Goal: Task Accomplishment & Management: Manage account settings

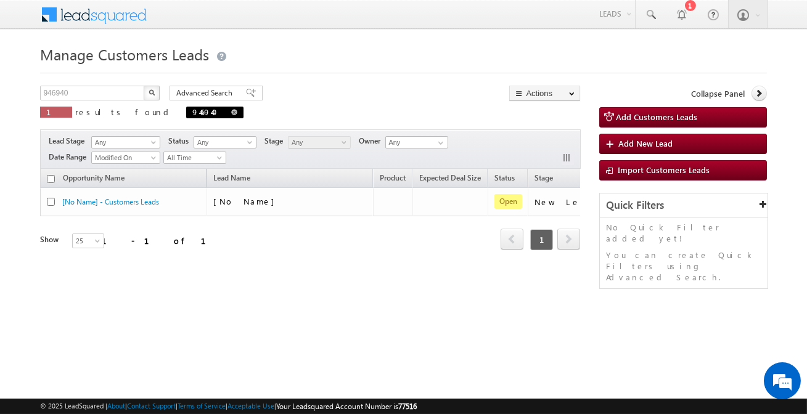
click at [154, 117] on p "1 results found 946940" at bounding box center [141, 112] width 203 height 17
click at [231, 114] on span at bounding box center [234, 112] width 6 height 6
type input "Search Customers Leads"
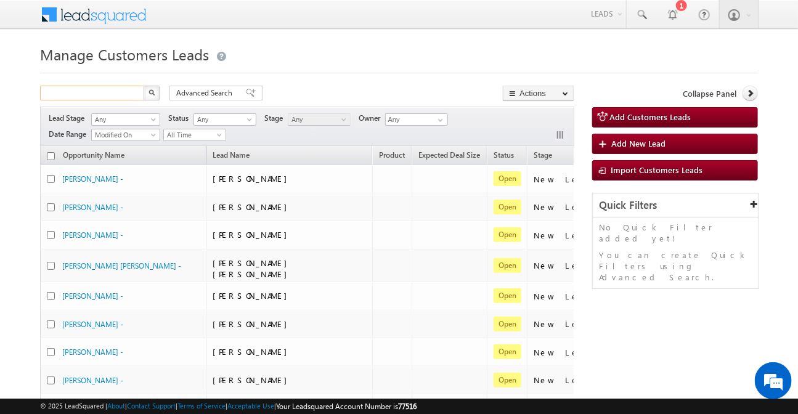
drag, startPoint x: 0, startPoint y: 0, endPoint x: 117, endPoint y: 93, distance: 149.1
click at [117, 93] on input "text" at bounding box center [92, 93] width 105 height 15
paste input "944359"
type input "944359"
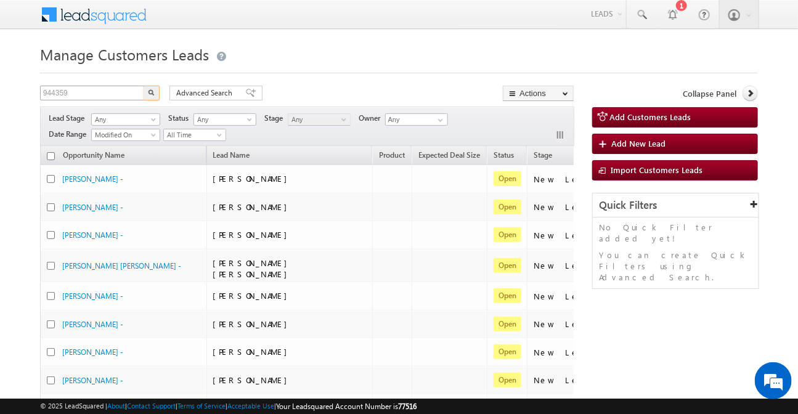
click at [144, 86] on button "button" at bounding box center [152, 93] width 16 height 15
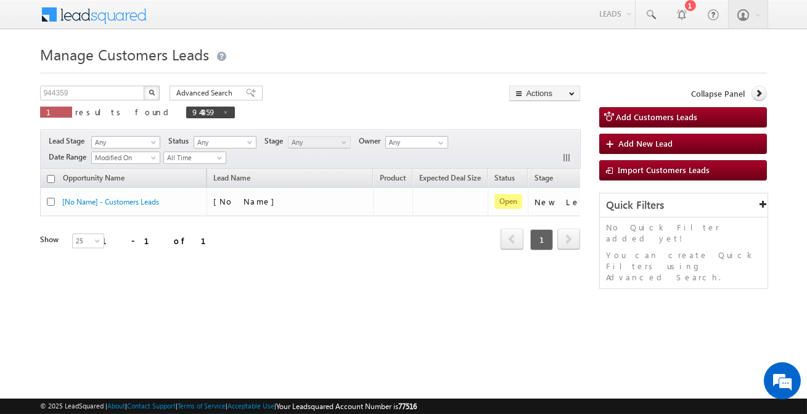
scroll to position [0, 103]
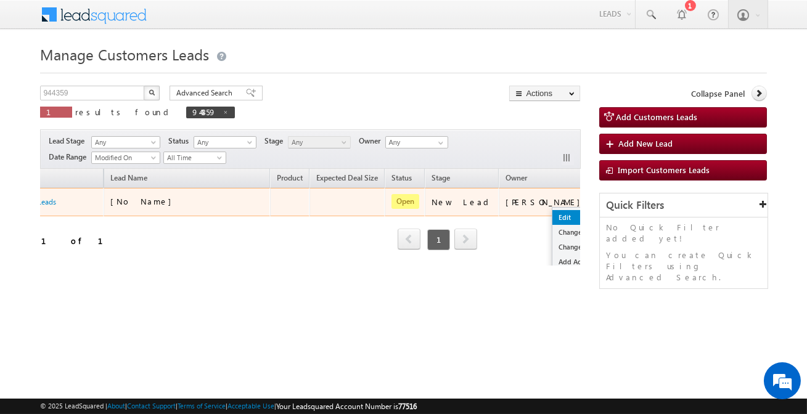
click at [552, 215] on link "Edit" at bounding box center [583, 217] width 62 height 15
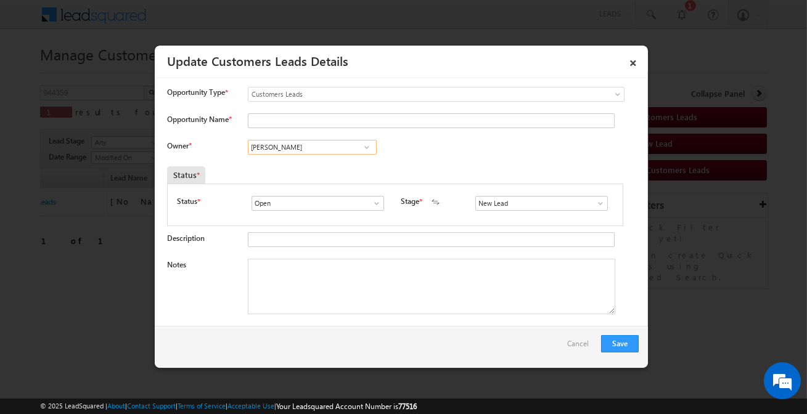
click at [329, 147] on input "[PERSON_NAME]" at bounding box center [312, 147] width 129 height 15
paste input "[PERSON_NAME]"
click at [333, 162] on link "[PERSON_NAME] Dhanke [EMAIL_ADDRESS][PERSON_NAME][DOMAIN_NAME]" at bounding box center [312, 166] width 129 height 23
type input "[PERSON_NAME]"
click at [303, 117] on input "Opportunity Name *" at bounding box center [431, 120] width 367 height 15
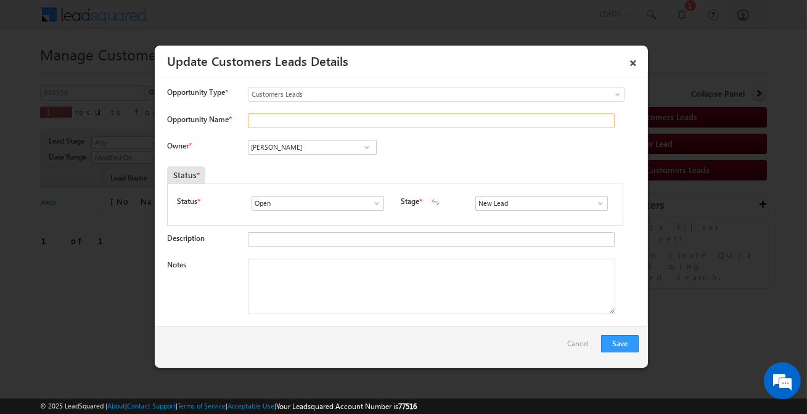
paste input "[PERSON_NAME] SAHU"
type input "[PERSON_NAME] SAHU"
click at [487, 203] on input "New Lead" at bounding box center [541, 203] width 133 height 15
click at [489, 219] on link "Sales Marked" at bounding box center [541, 218] width 132 height 14
type input "Sales Marked"
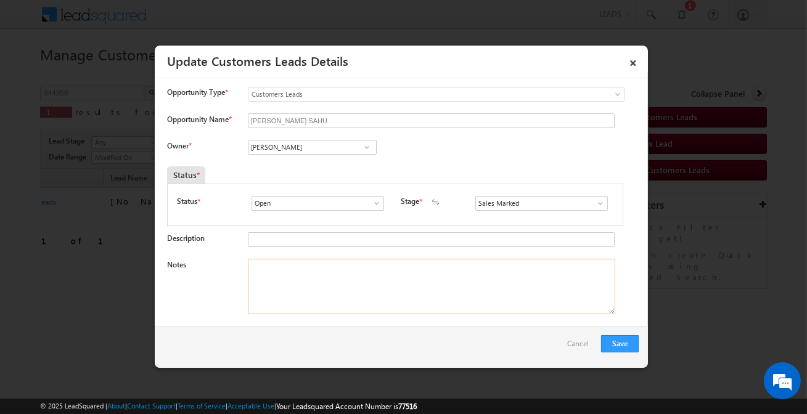
click at [300, 290] on textarea "Notes" at bounding box center [431, 286] width 367 height 55
paste textarea "[PERSON_NAME] SAHU / Construction / required Amount 40 lakh / customer is self …"
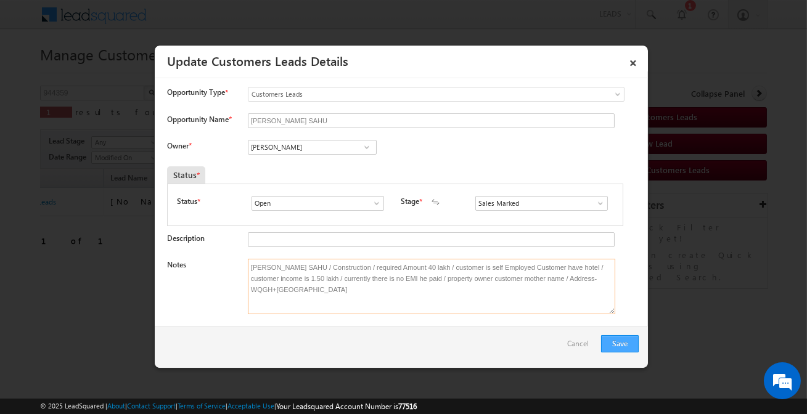
type textarea "[PERSON_NAME] SAHU / Construction / required Amount 40 lakh / customer is self …"
click at [628, 339] on button "Save" at bounding box center [620, 343] width 38 height 17
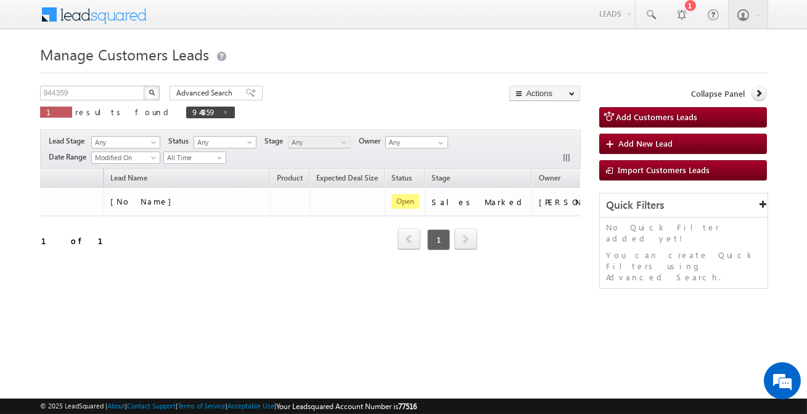
drag, startPoint x: 106, startPoint y: 272, endPoint x: 60, endPoint y: 265, distance: 46.7
click at [62, 266] on div "Opportunity Name Lead Name Product Expected Deal Size Status Stage Owner Action…" at bounding box center [310, 217] width 540 height 97
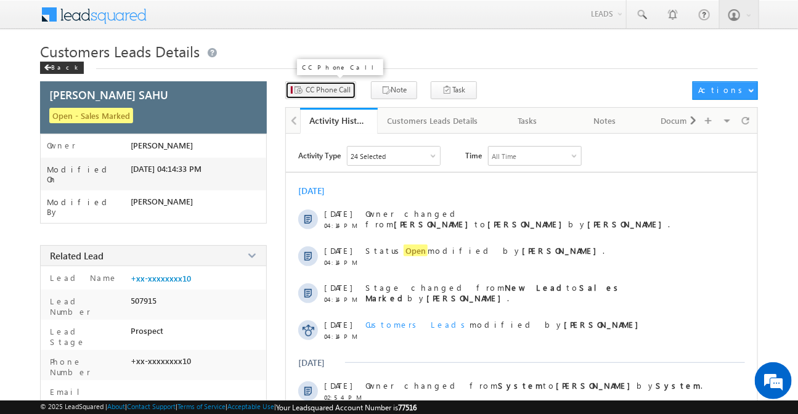
click at [329, 89] on span "CC Phone Call" at bounding box center [328, 89] width 45 height 11
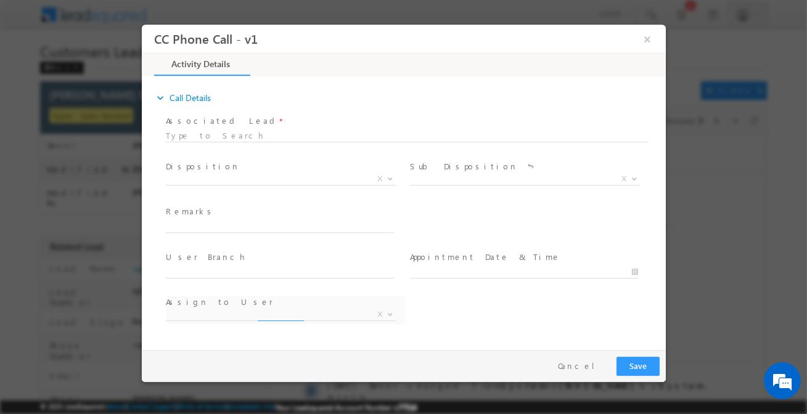
select select "akshay.gulhane@sgrlimited.in"
click at [261, 176] on span "X" at bounding box center [280, 179] width 230 height 12
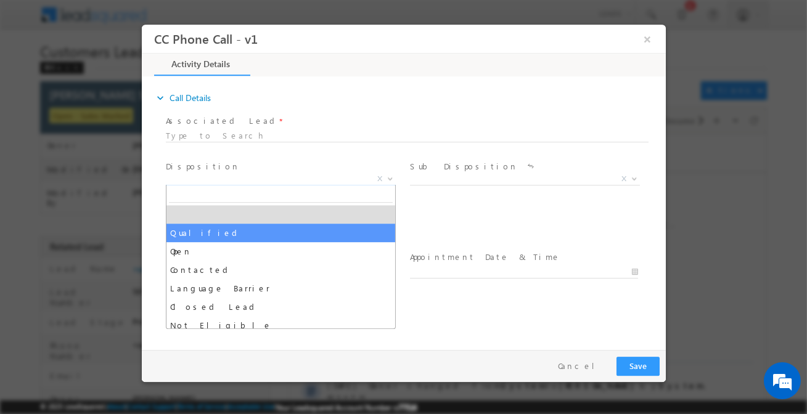
select select "Qualified"
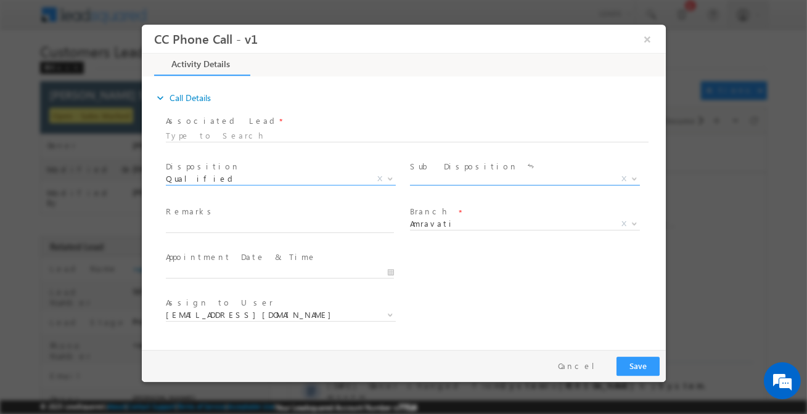
click at [451, 182] on span "X" at bounding box center [524, 179] width 230 height 12
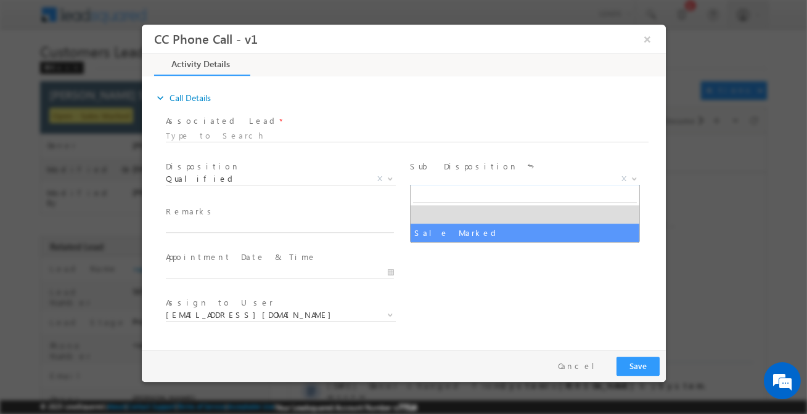
select select "Sale Marked"
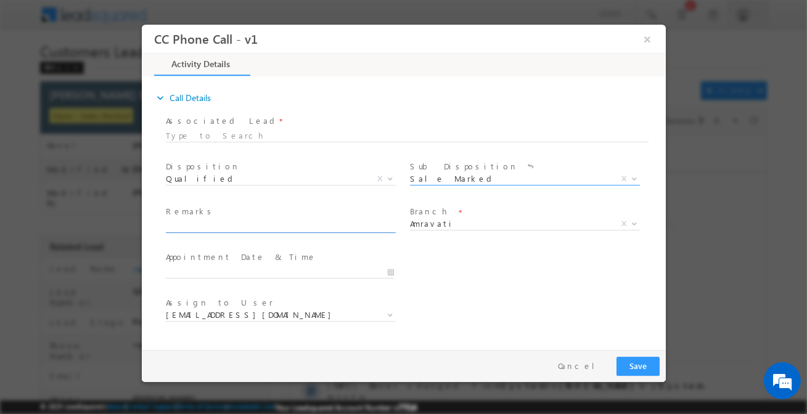
click at [341, 221] on input "text" at bounding box center [279, 227] width 228 height 12
paste input "Ravi BHAGCH SAHU / Construction / required Amount 40 lakh / customer is self Em…"
type input "Ravi BHAGCH SAHU / Construction / required Amount 40 lakh / customer is self Em…"
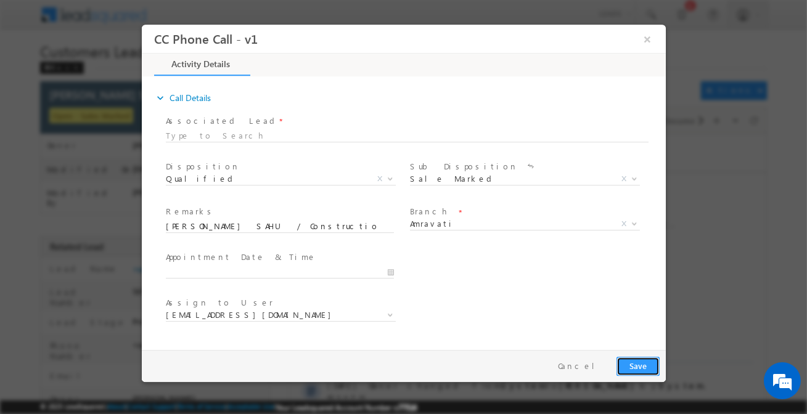
click at [650, 372] on button "Save" at bounding box center [637, 366] width 43 height 19
